Goal: Task Accomplishment & Management: Manage account settings

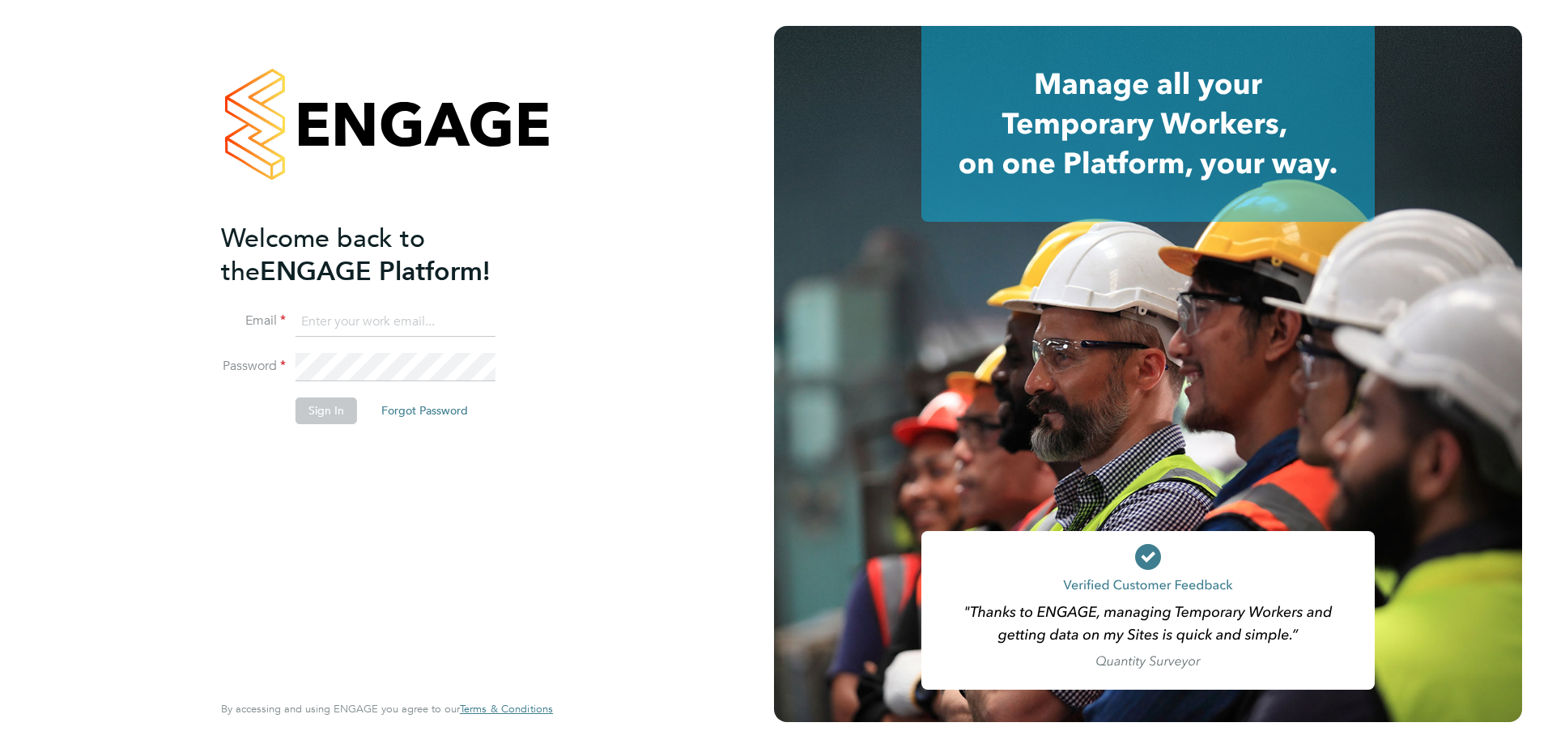
click at [342, 326] on input at bounding box center [396, 322] width 200 height 29
paste input "[EMAIL_ADDRESS][DOMAIN_NAME]"
type input "[EMAIL_ADDRESS][DOMAIN_NAME]"
click at [332, 421] on button "Sign In" at bounding box center [327, 411] width 62 height 26
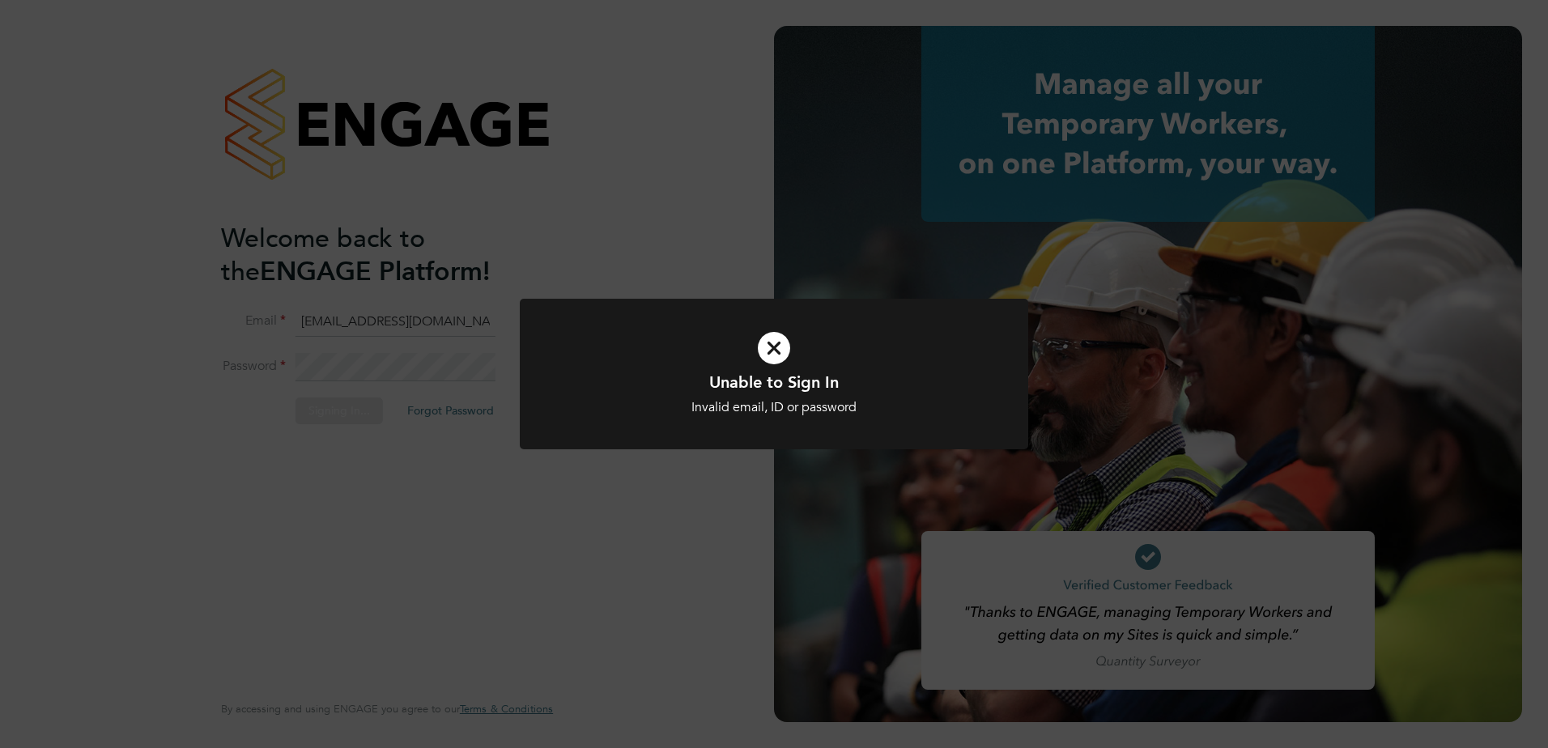
click at [462, 322] on div "Unable to Sign In Invalid email, ID or password Cancel Okay" at bounding box center [774, 374] width 1548 height 748
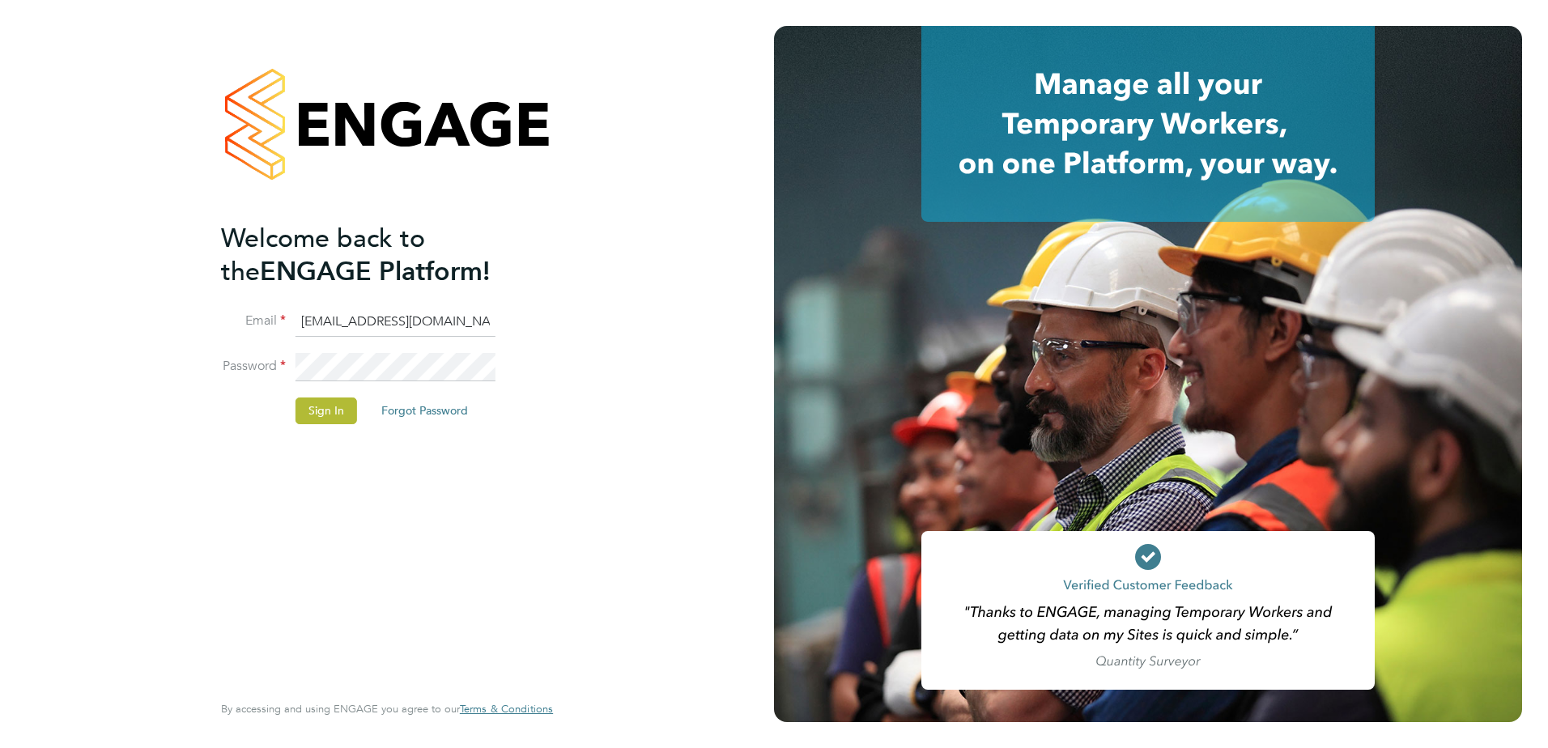
click at [393, 336] on li "Email [EMAIL_ADDRESS][DOMAIN_NAME]" at bounding box center [379, 330] width 316 height 45
click at [345, 405] on button "Sign In" at bounding box center [327, 411] width 62 height 26
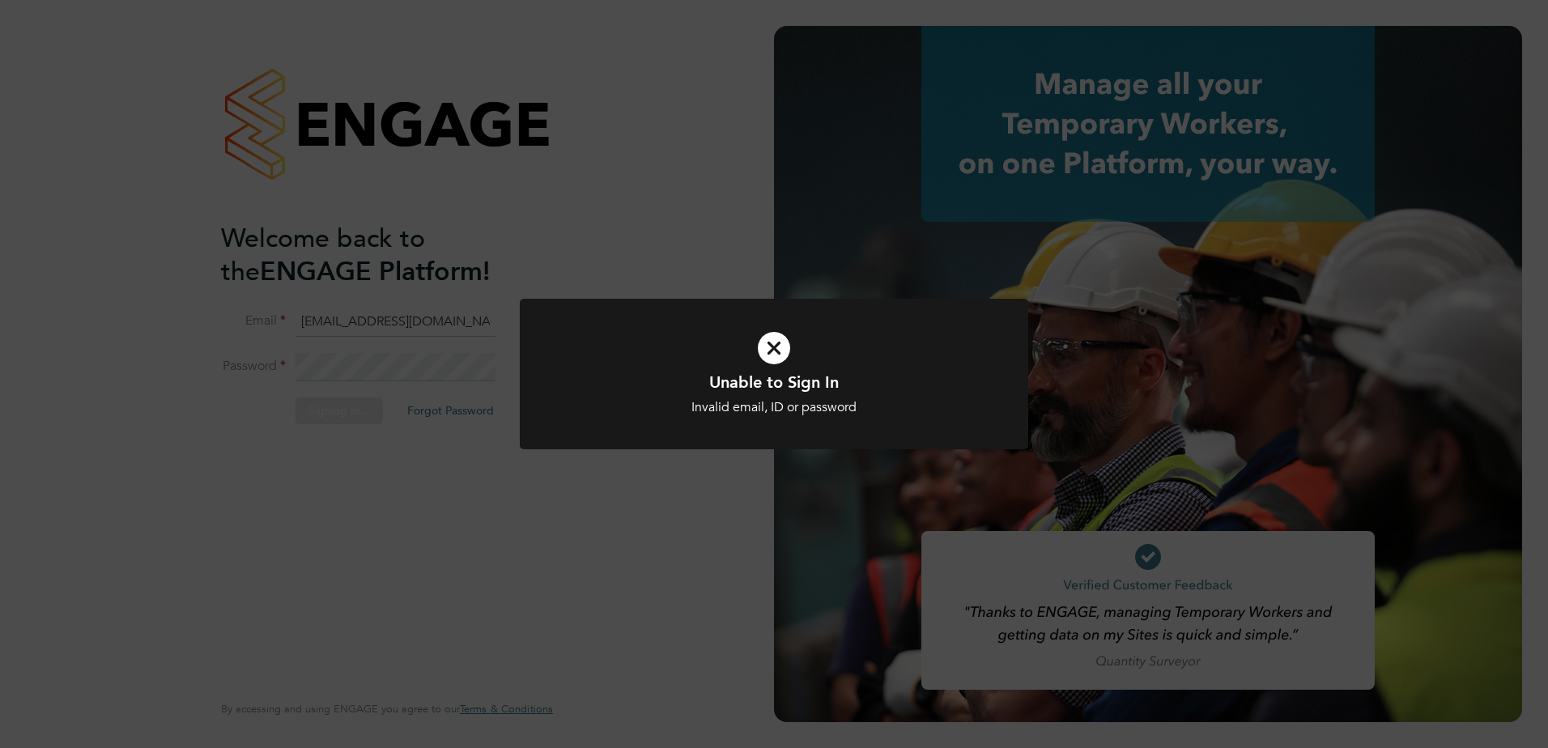
click at [452, 422] on div "Unable to Sign In Invalid email, ID or password Cancel Okay" at bounding box center [774, 374] width 1548 height 748
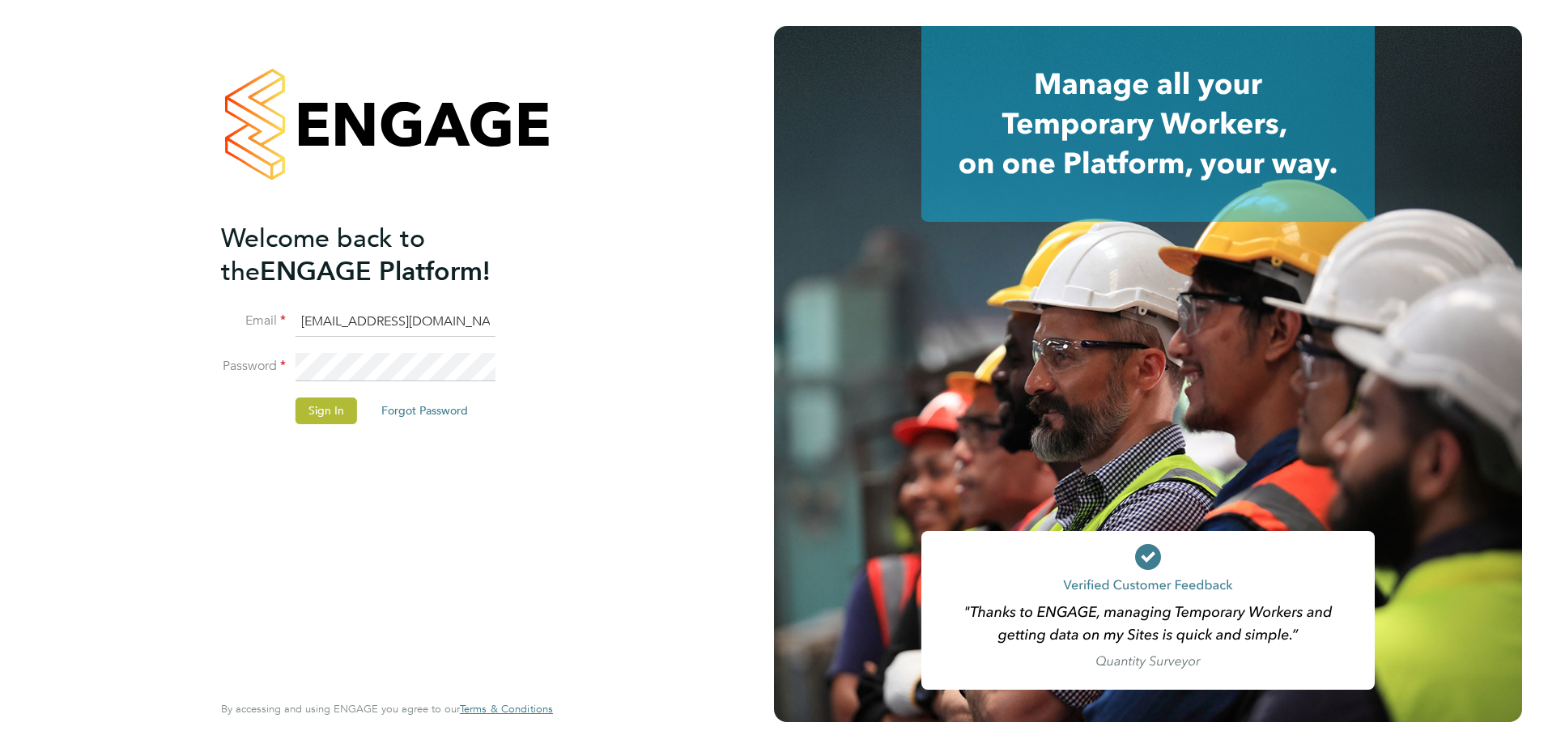
click at [438, 346] on li "Email [EMAIL_ADDRESS][DOMAIN_NAME]" at bounding box center [379, 330] width 316 height 45
drag, startPoint x: 451, startPoint y: 317, endPoint x: 471, endPoint y: 317, distance: 20.3
click at [451, 317] on input "[EMAIL_ADDRESS][DOMAIN_NAME]" at bounding box center [396, 322] width 200 height 29
drag, startPoint x: 473, startPoint y: 316, endPoint x: 141, endPoint y: 278, distance: 334.2
click at [141, 278] on div "Welcome back to the ENGAGE Platform! Email [EMAIL_ADDRESS][DOMAIN_NAME] Passwor…" at bounding box center [387, 374] width 774 height 748
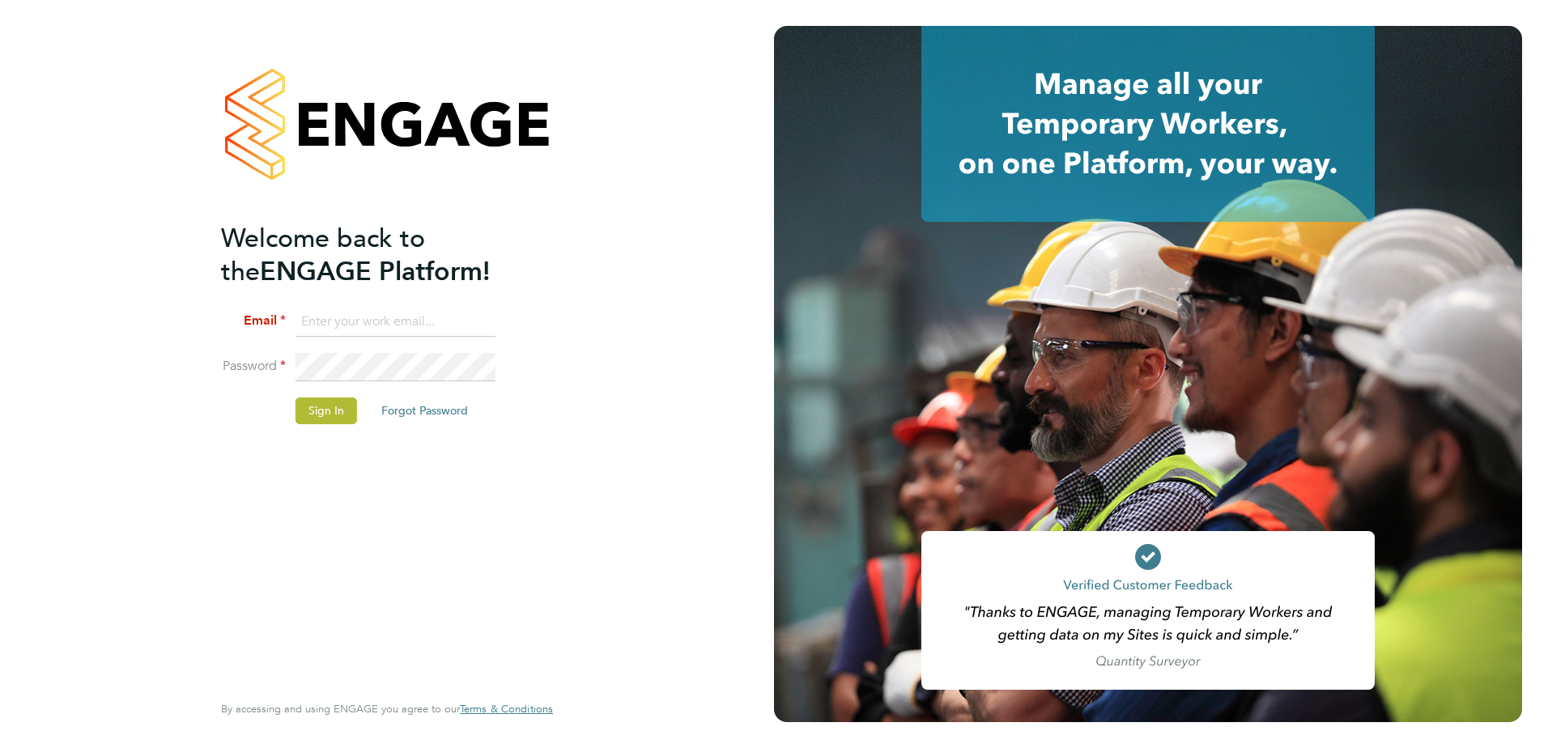
click at [402, 347] on li "Email" at bounding box center [379, 330] width 316 height 45
click at [172, 333] on div "Welcome back to the ENGAGE Platform! Email Password Sign In Forgot Password Ent…" at bounding box center [387, 374] width 774 height 748
click at [351, 320] on input at bounding box center [396, 322] width 200 height 29
